Goal: Task Accomplishment & Management: Manage account settings

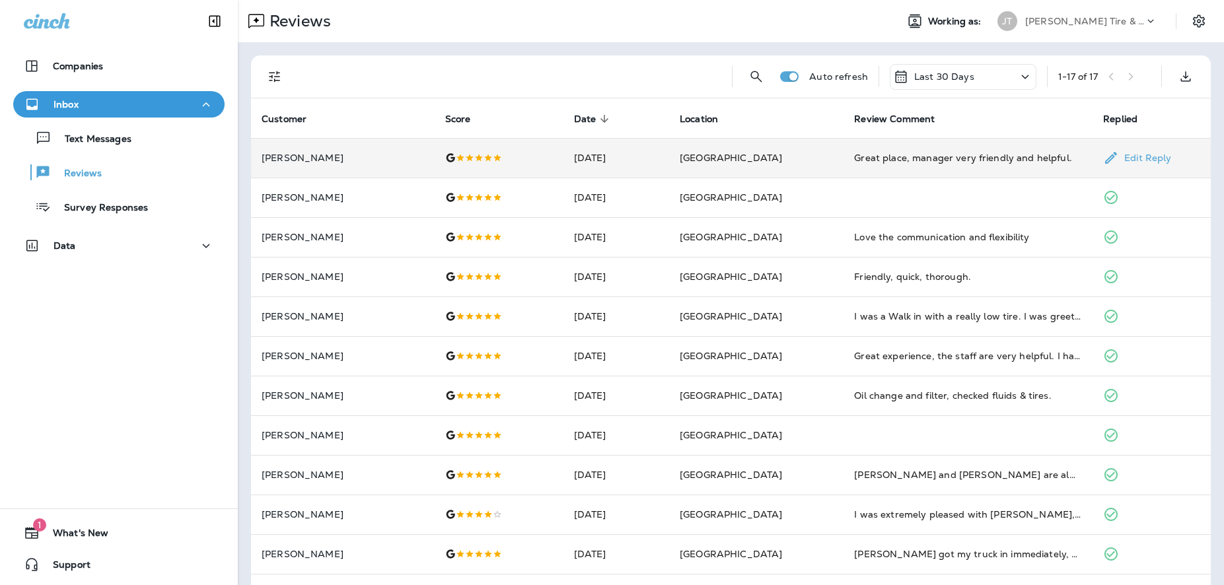
click at [1033, 157] on div "Great place, manager very friendly and helpful." at bounding box center [968, 157] width 228 height 13
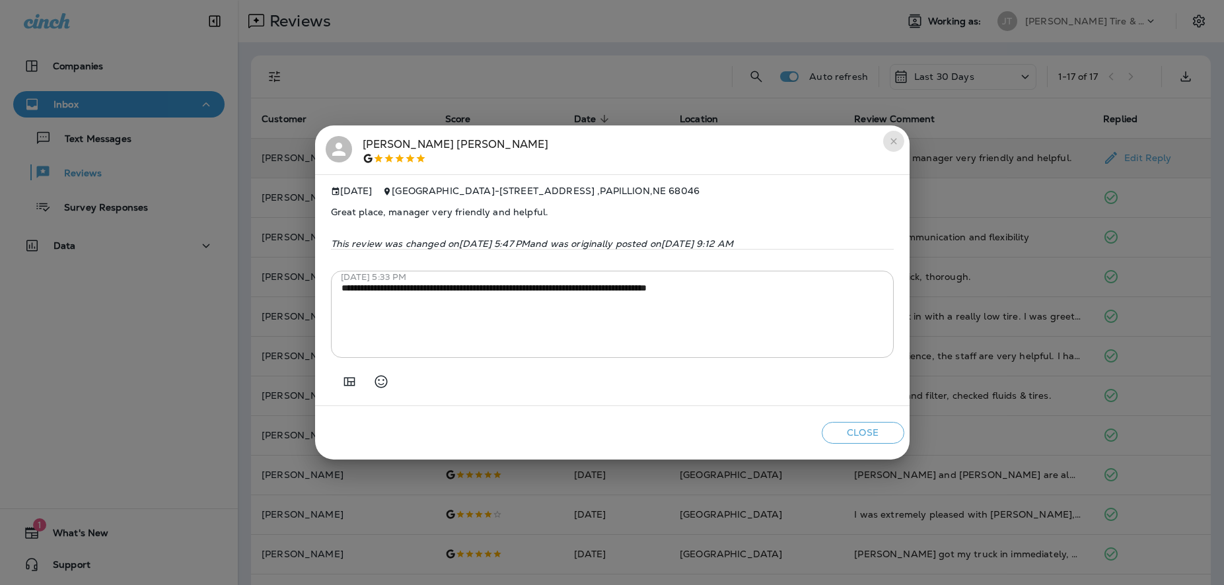
click at [892, 136] on icon "close" at bounding box center [894, 141] width 11 height 11
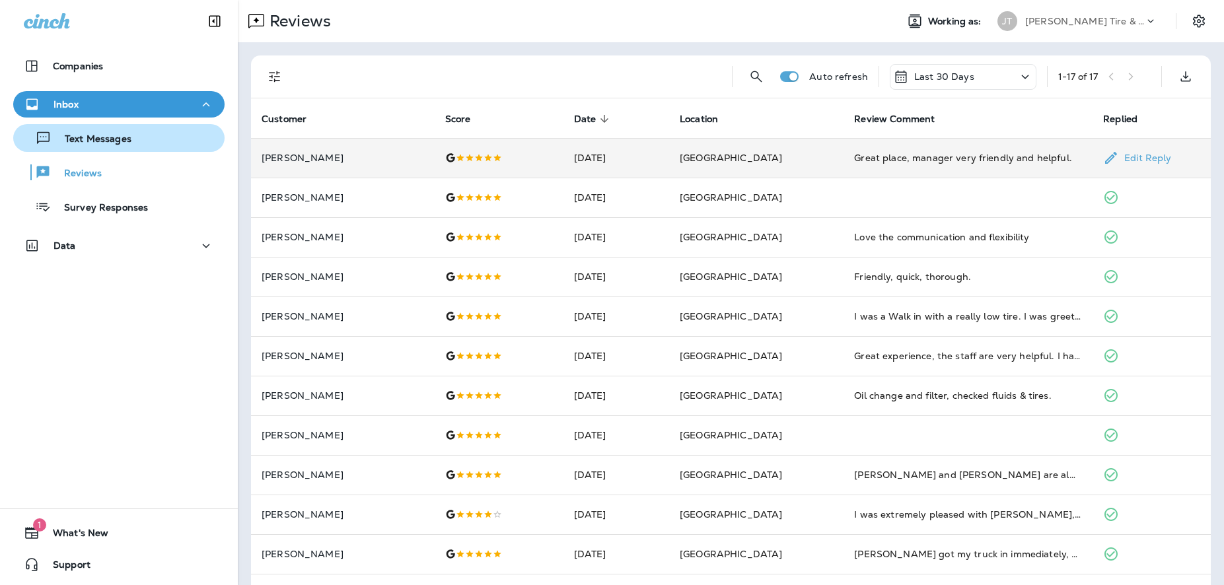
click at [87, 145] on p "Text Messages" at bounding box center [92, 139] width 80 height 13
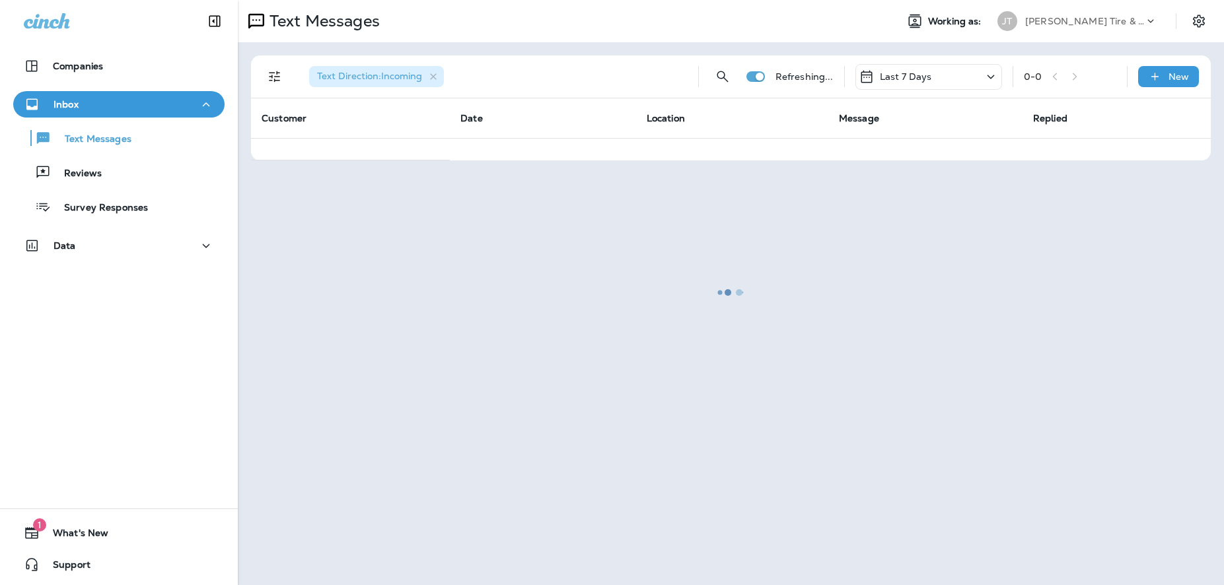
click at [77, 113] on button "Inbox" at bounding box center [118, 104] width 211 height 26
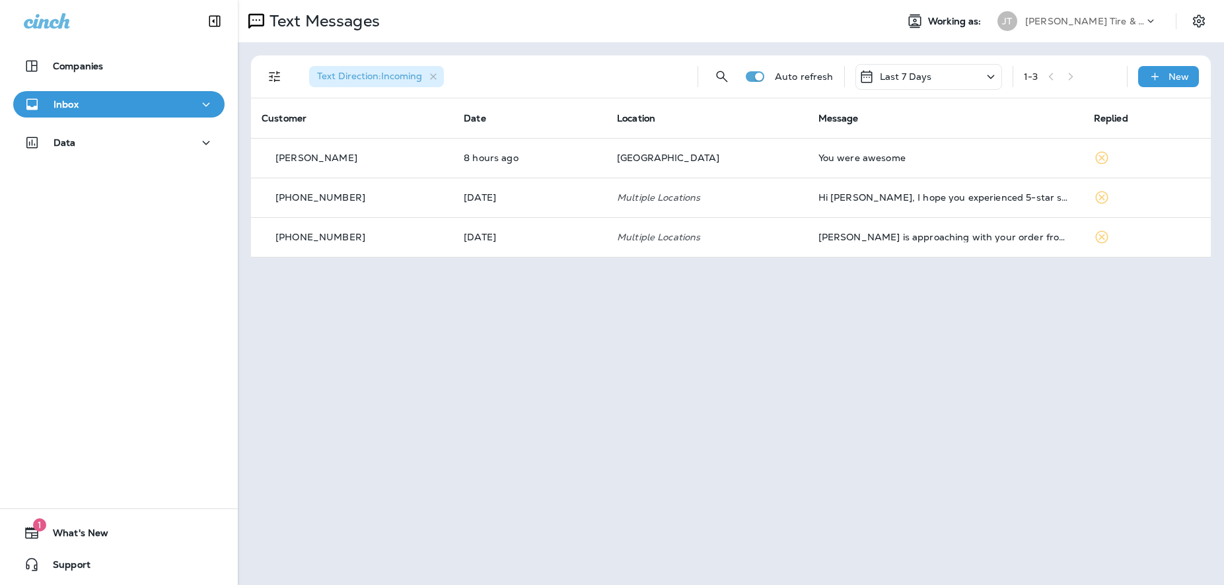
click at [150, 108] on div "Inbox" at bounding box center [119, 104] width 190 height 17
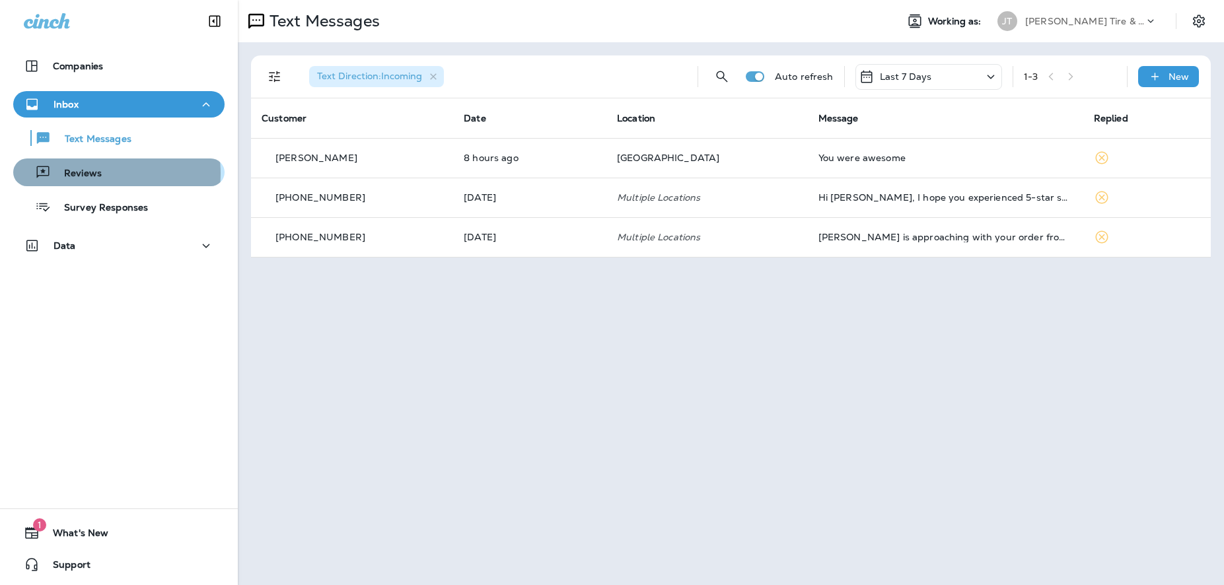
click at [89, 174] on p "Reviews" at bounding box center [76, 174] width 51 height 13
